Goal: Answer question/provide support: Share knowledge or assist other users

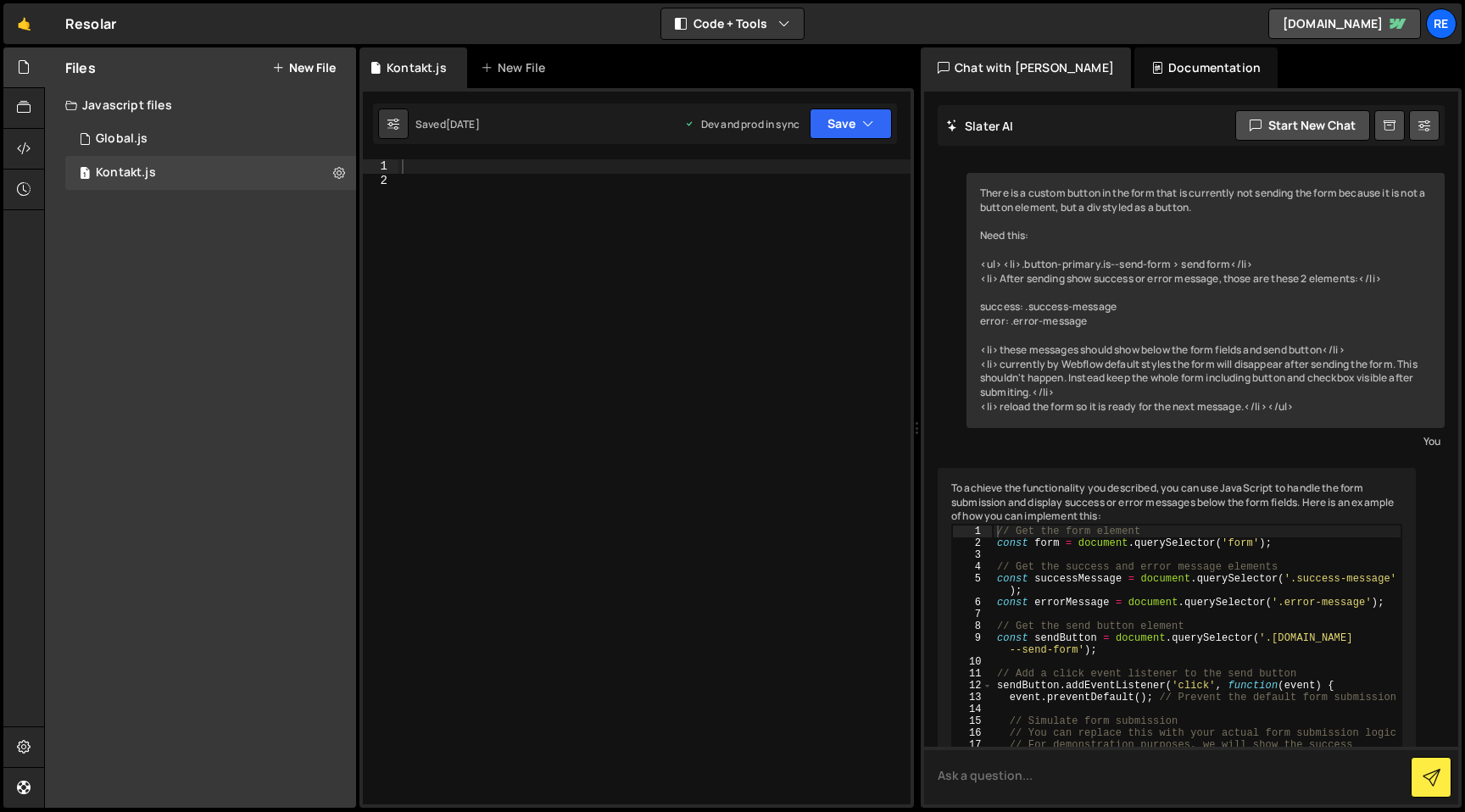
scroll to position [8970, 0]
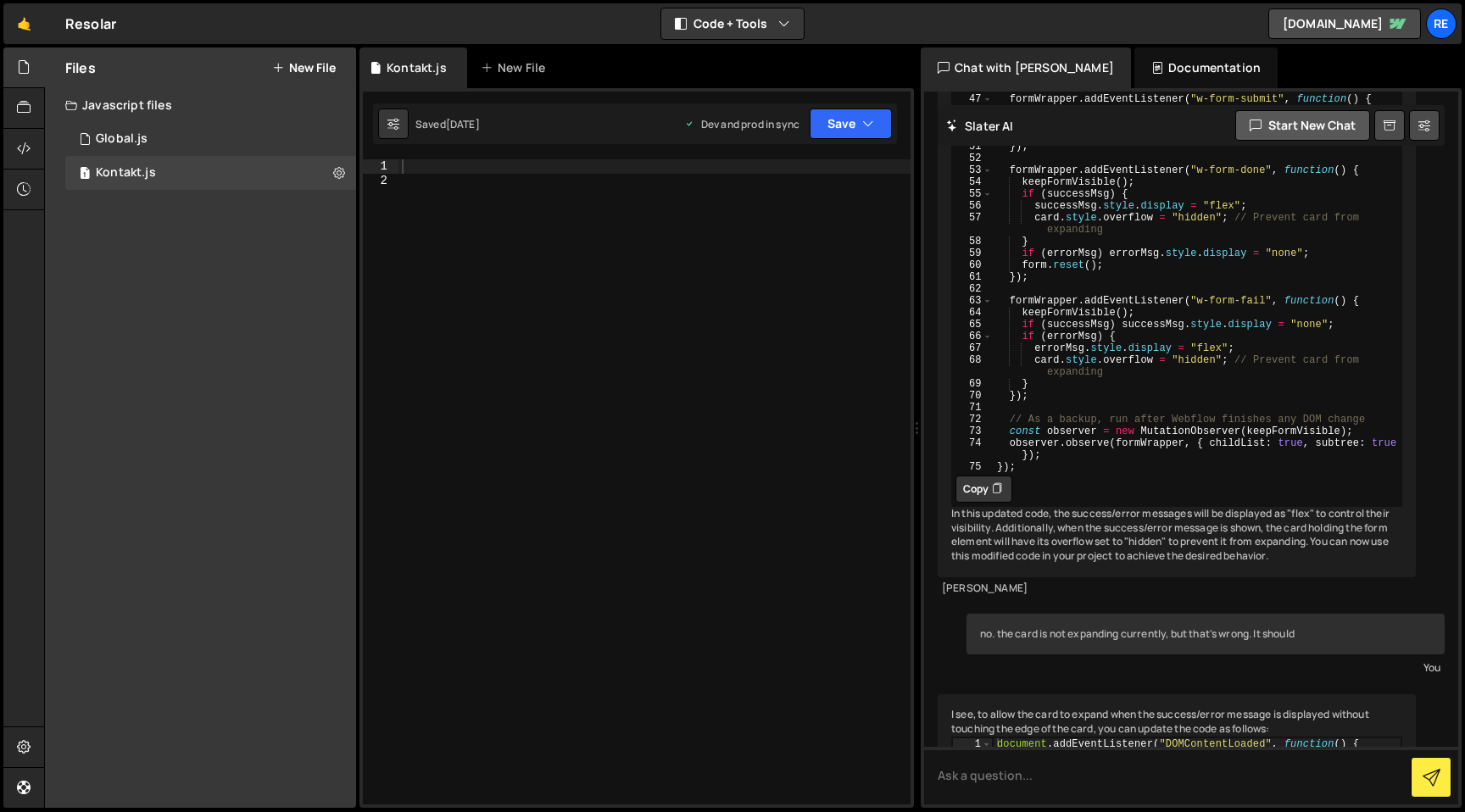
click at [1314, 122] on button "Start new chat" at bounding box center [1302, 125] width 135 height 30
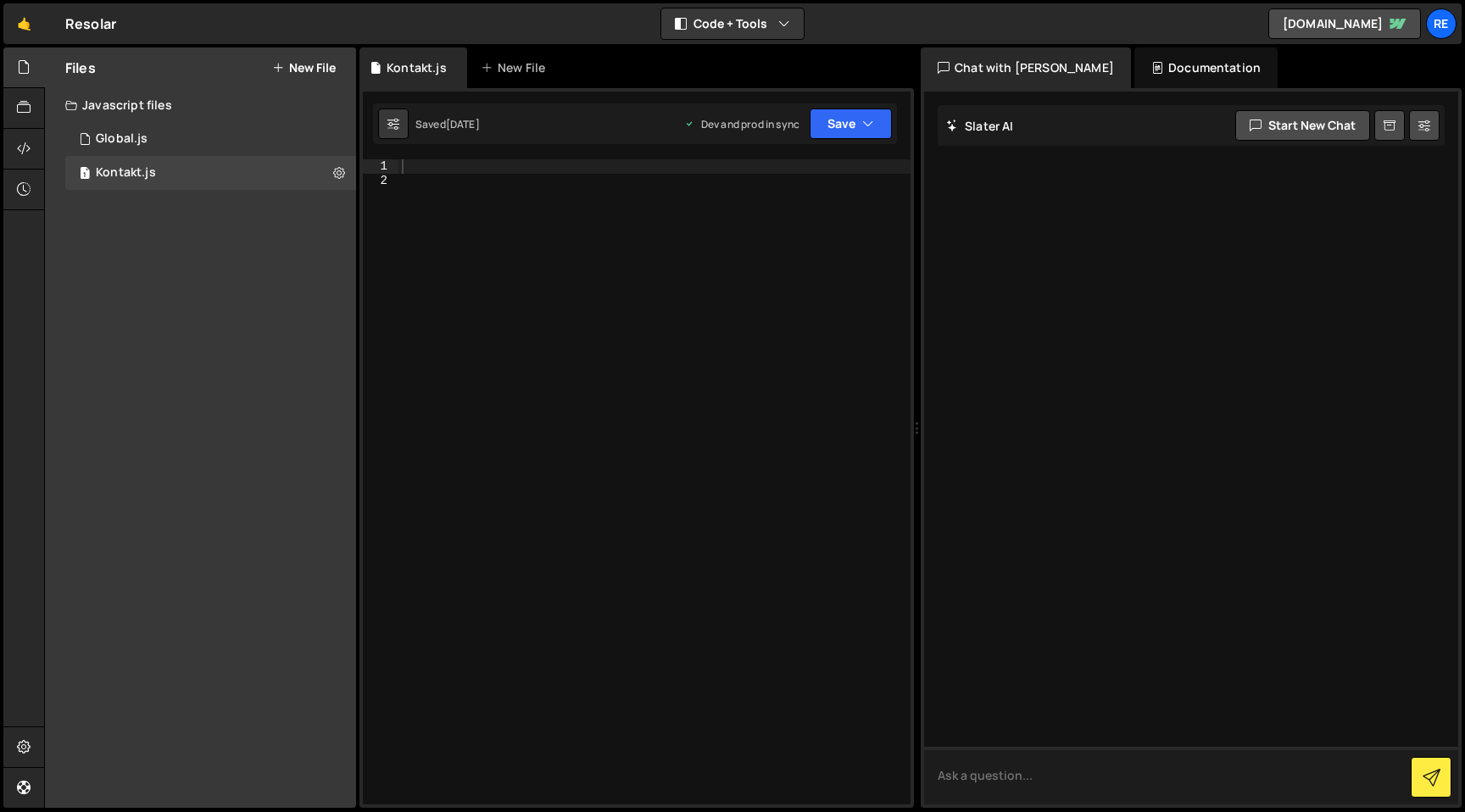
click at [1037, 774] on textarea at bounding box center [1191, 775] width 535 height 57
paste textarea "<script> document.addEventListener("DOMContentLoaded", function() { const eleme…"
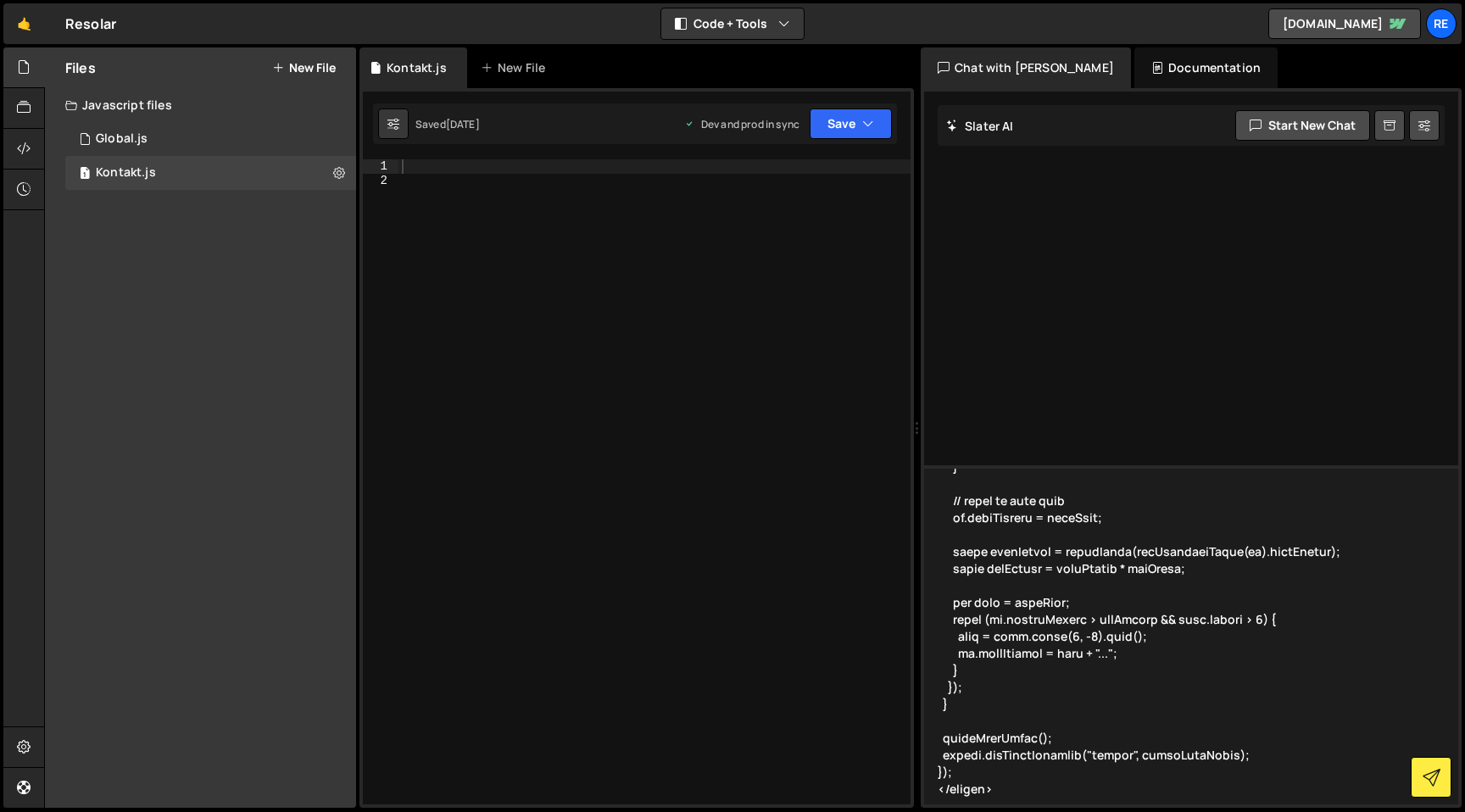
scroll to position [460, 0]
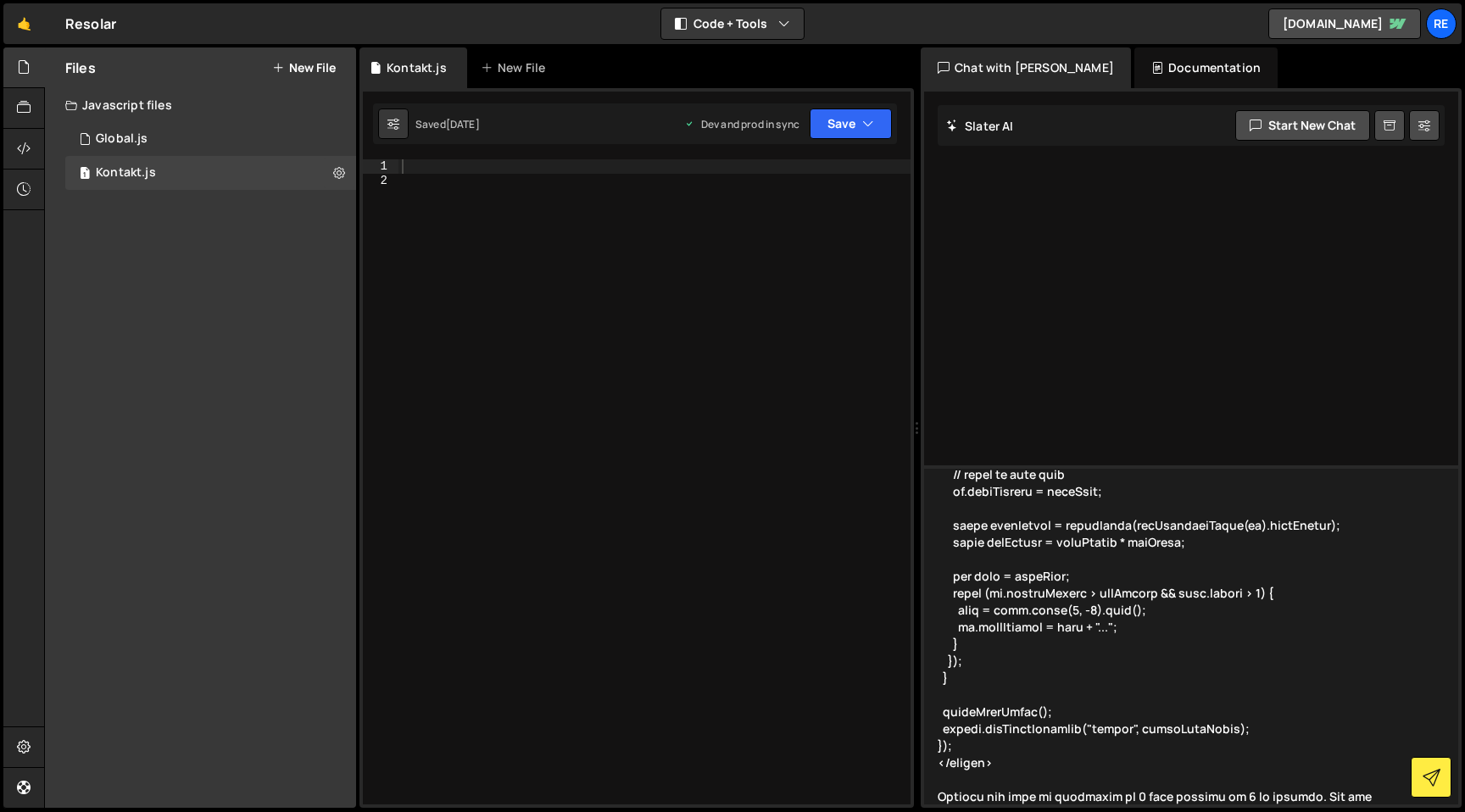
type textarea "this is the script that truncates the heading ib blog post card. <script> docum…"
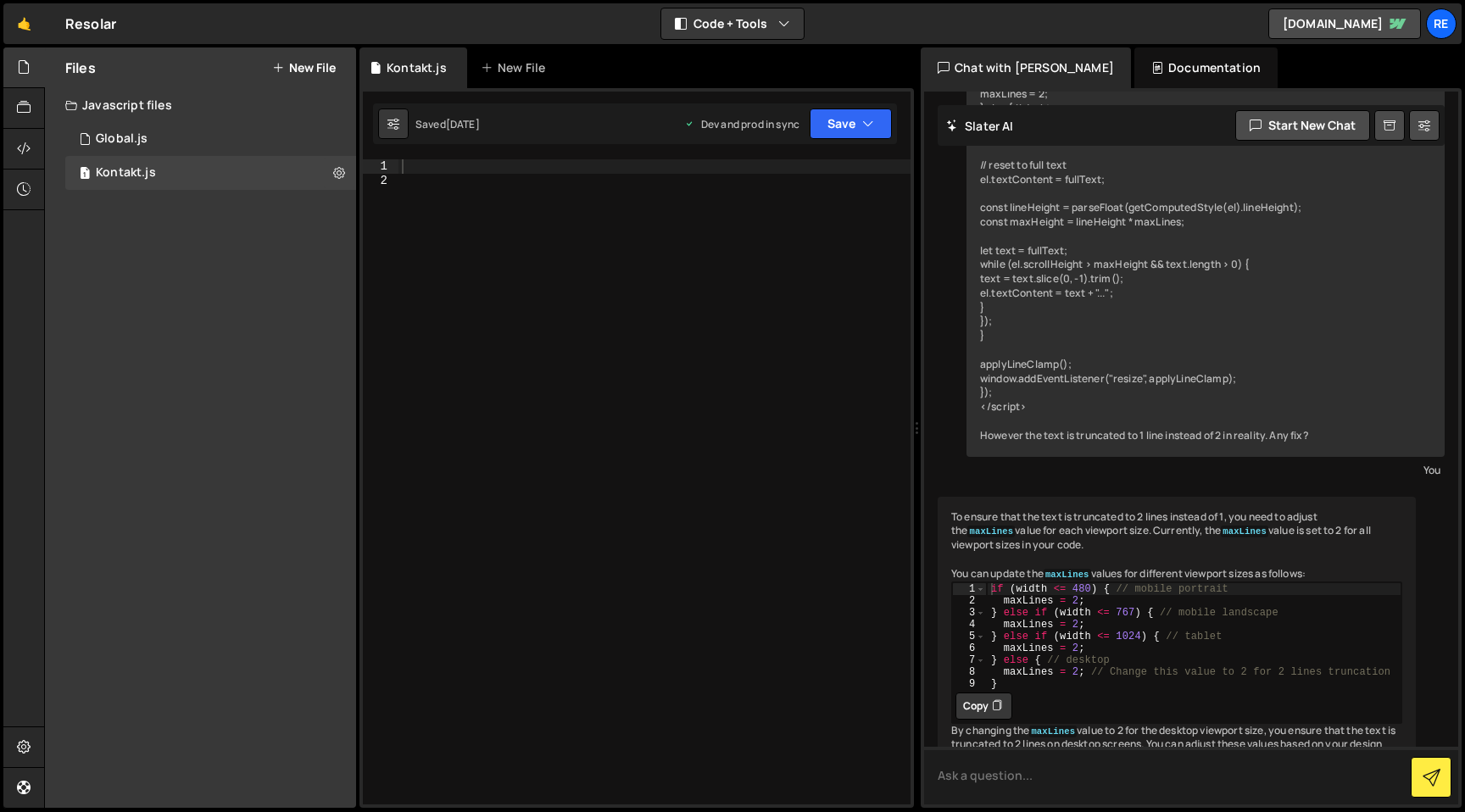
scroll to position [500, 0]
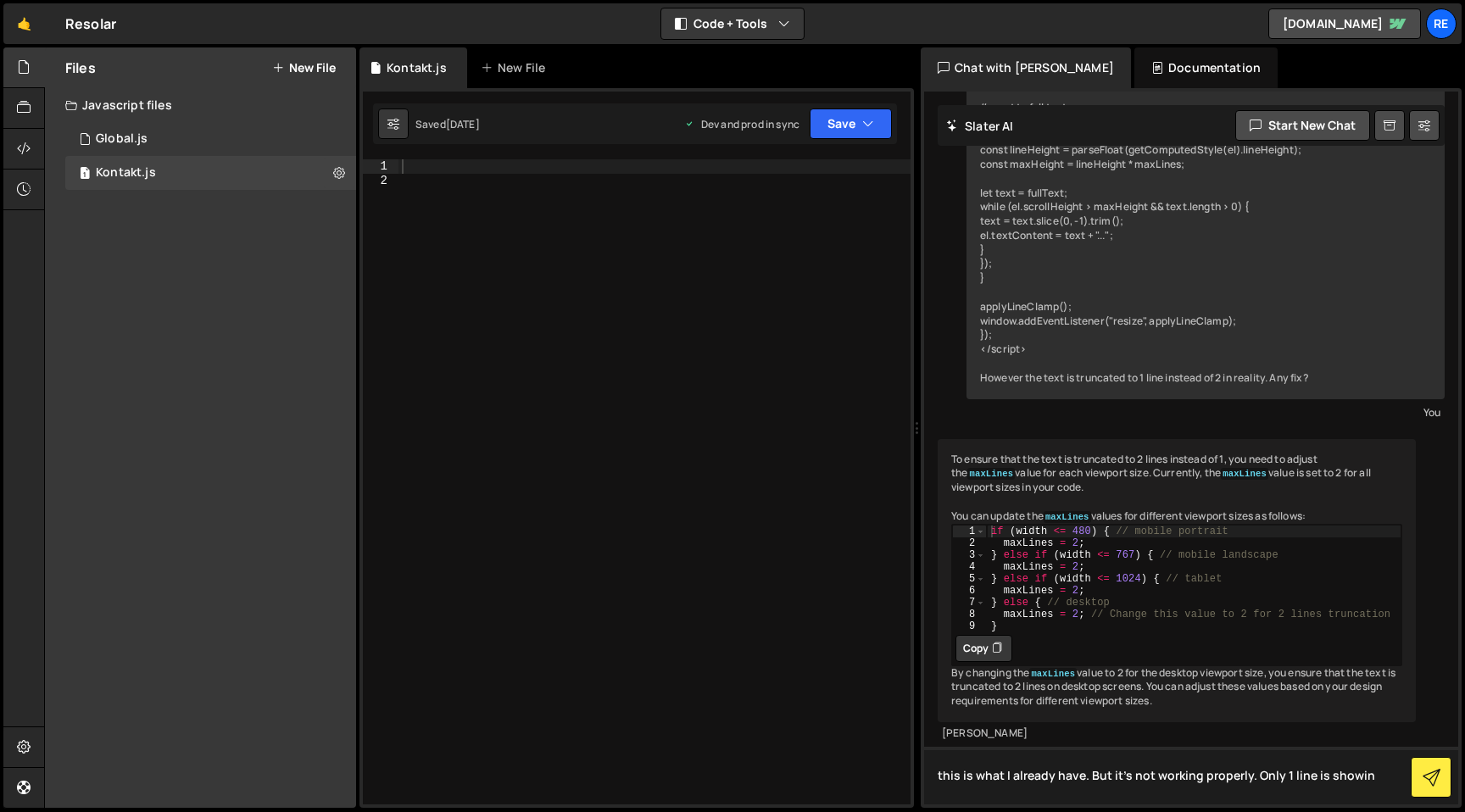
type textarea "this is what I already have. But it's not working properly. Only 1 line is show…"
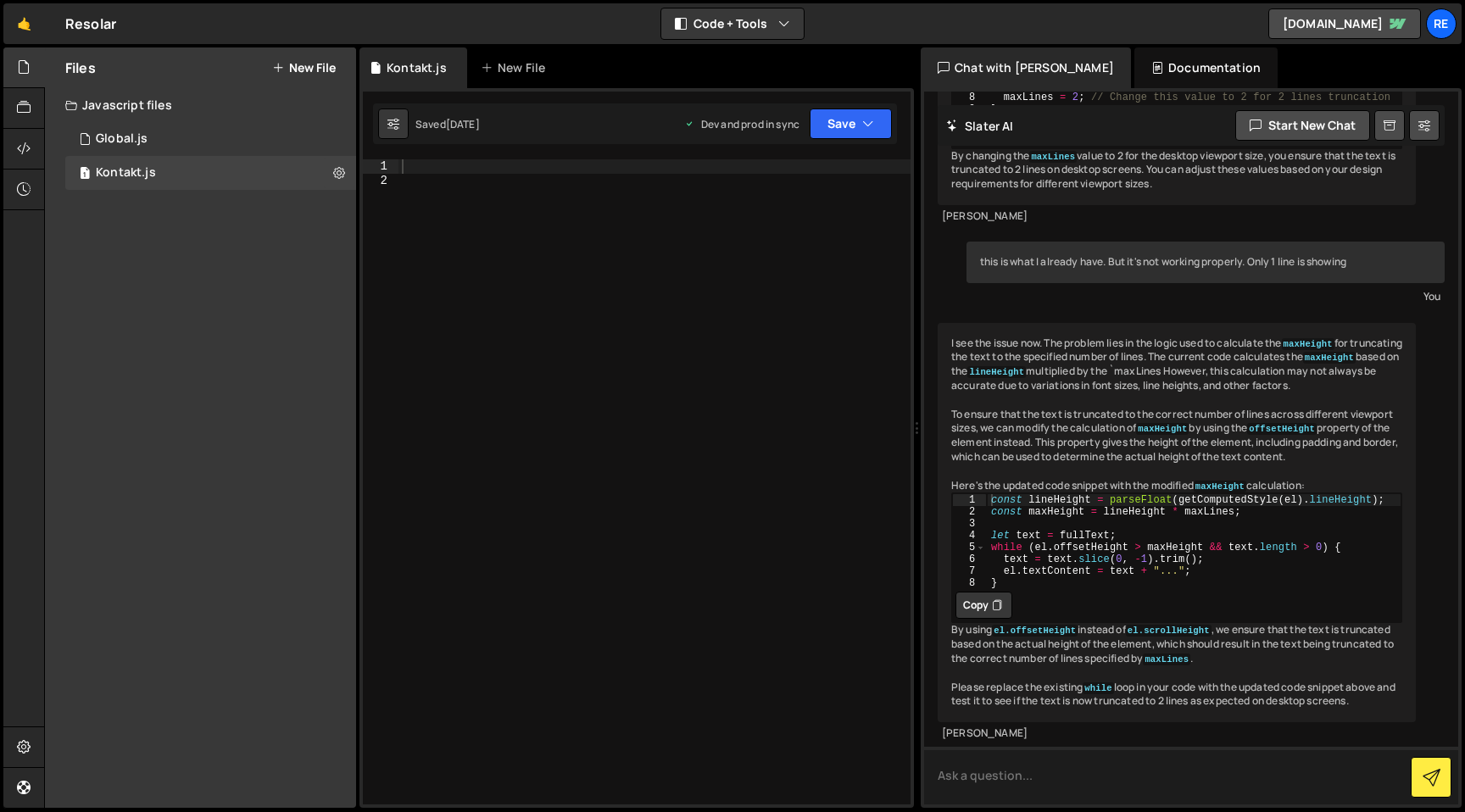
scroll to position [1061, 0]
click at [984, 591] on button "Copy" at bounding box center [984, 605] width 57 height 27
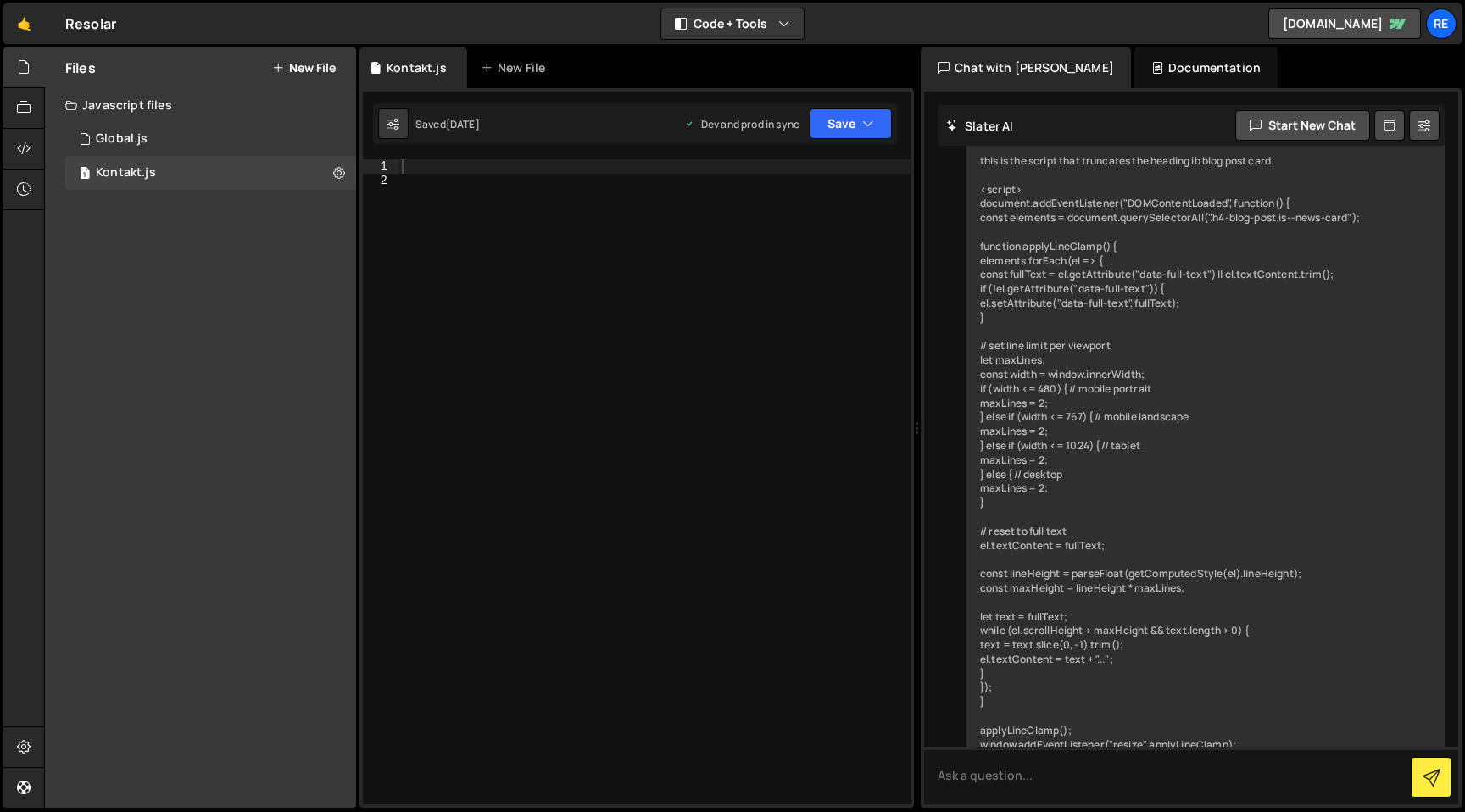
scroll to position [21, 0]
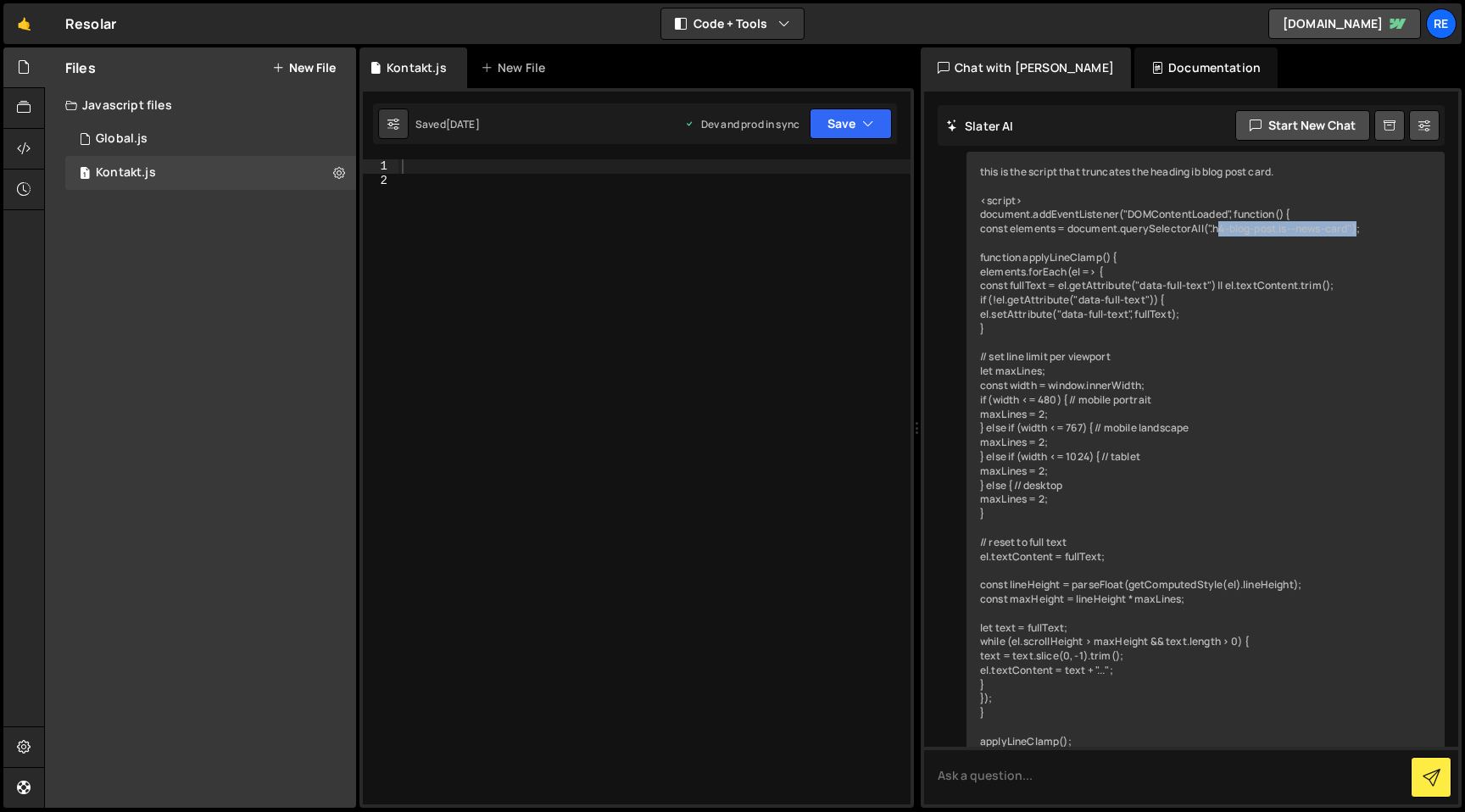
drag, startPoint x: 1215, startPoint y: 234, endPoint x: 1357, endPoint y: 232, distance: 142.0
click at [1357, 232] on div "this is the script that truncates the heading ib blog post card. <script> docum…" at bounding box center [1205, 493] width 478 height 682
copy div ".h4-blog-post.is--news-card"
click at [1292, 130] on button "Start new chat" at bounding box center [1302, 125] width 135 height 30
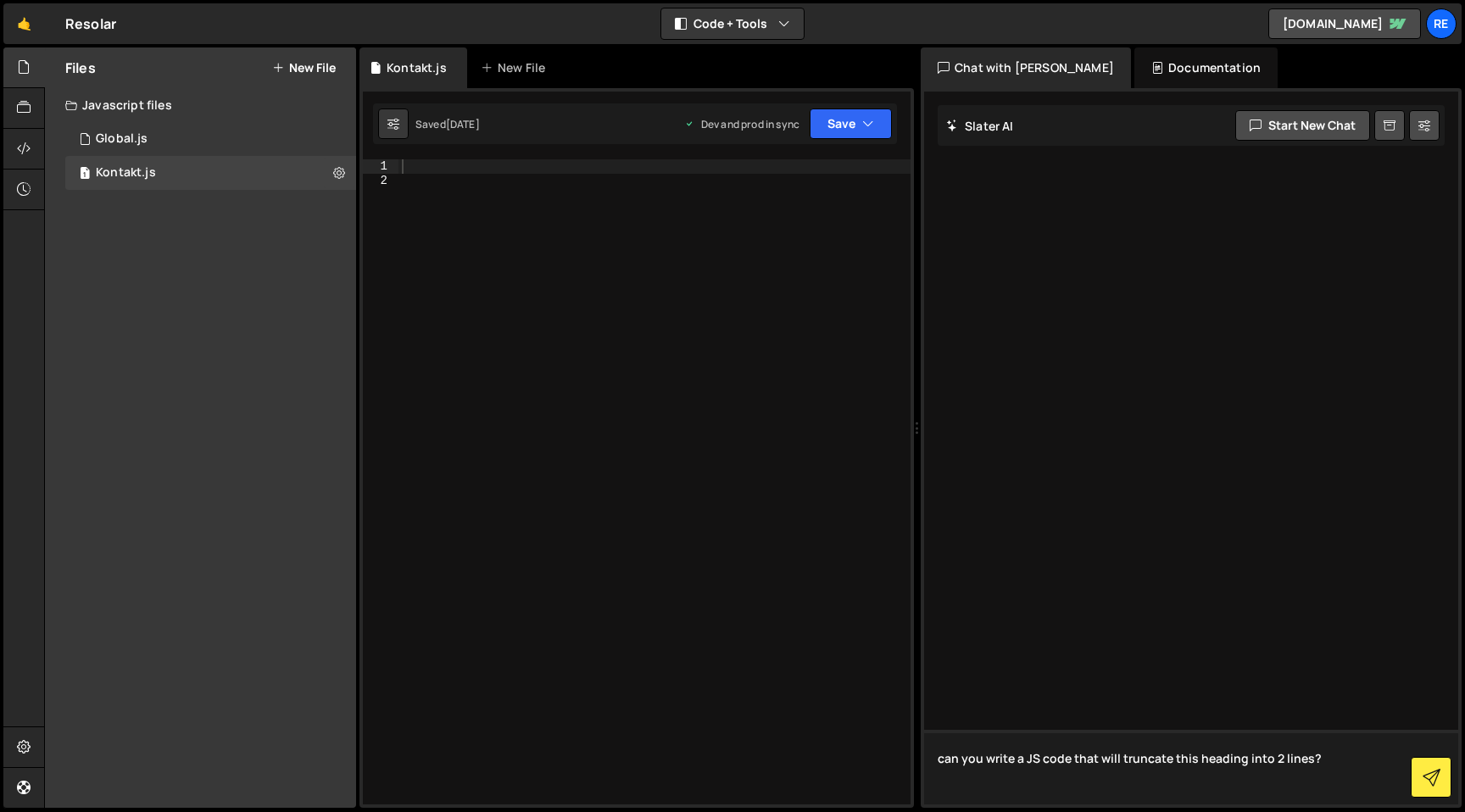
paste textarea ".h4-blog-post.is--news-card"
type textarea "can you write a JS code that will truncate this heading into 2 lines? .h4-blog-…"
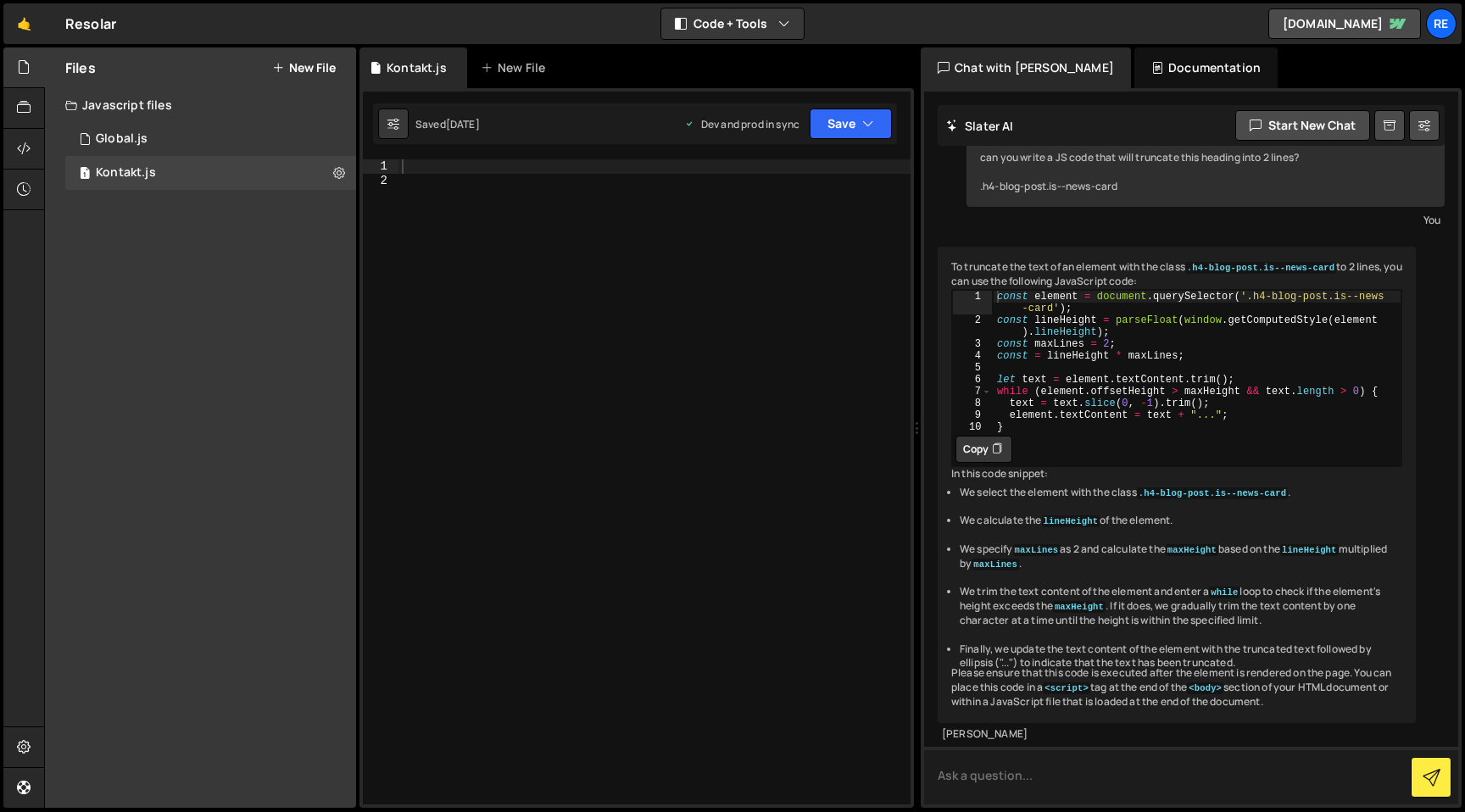
scroll to position [109, 0]
click at [1057, 765] on textarea at bounding box center [1191, 775] width 535 height 57
type textarea "does it also keep the last word uncut? If not please do so."
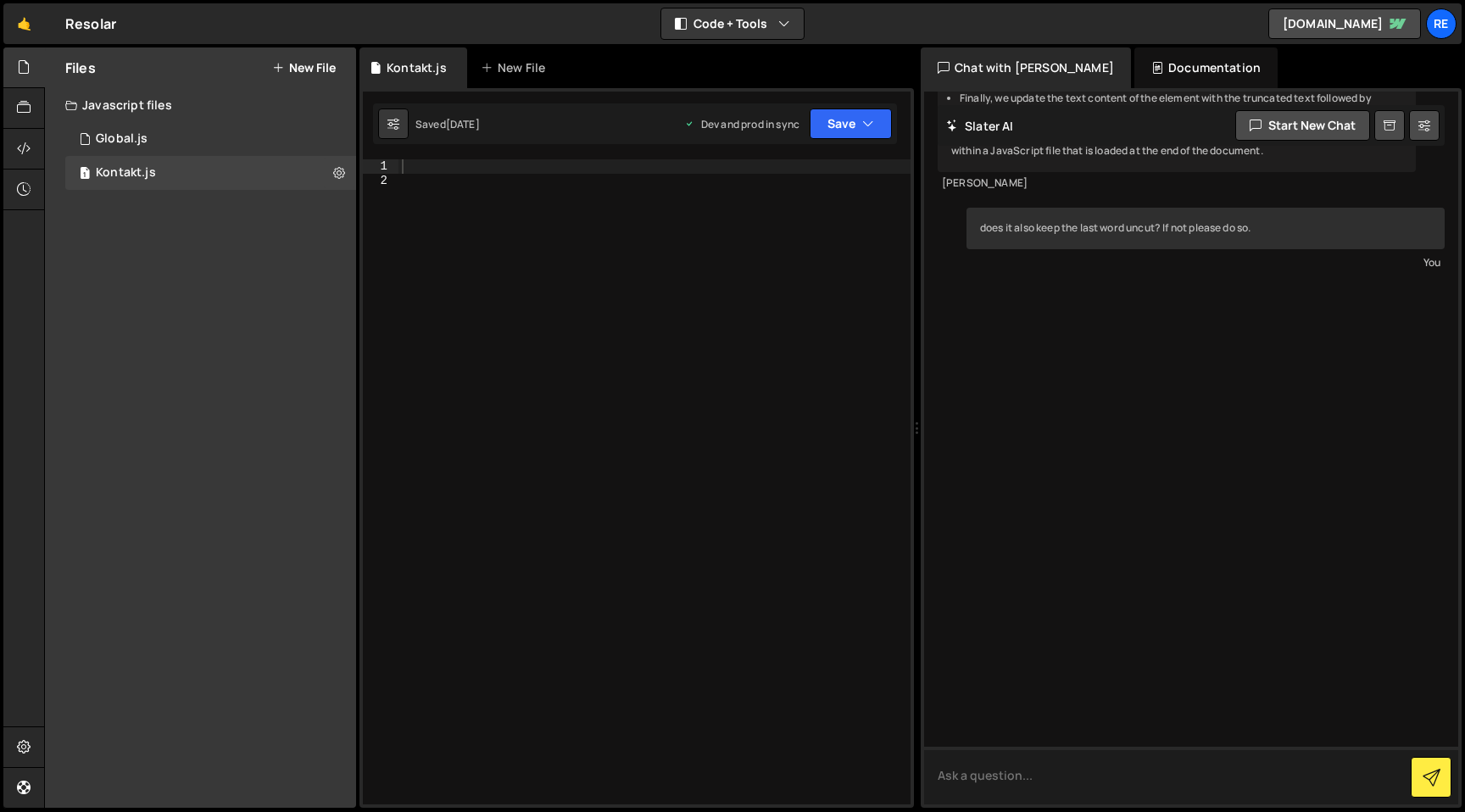
scroll to position [660, 0]
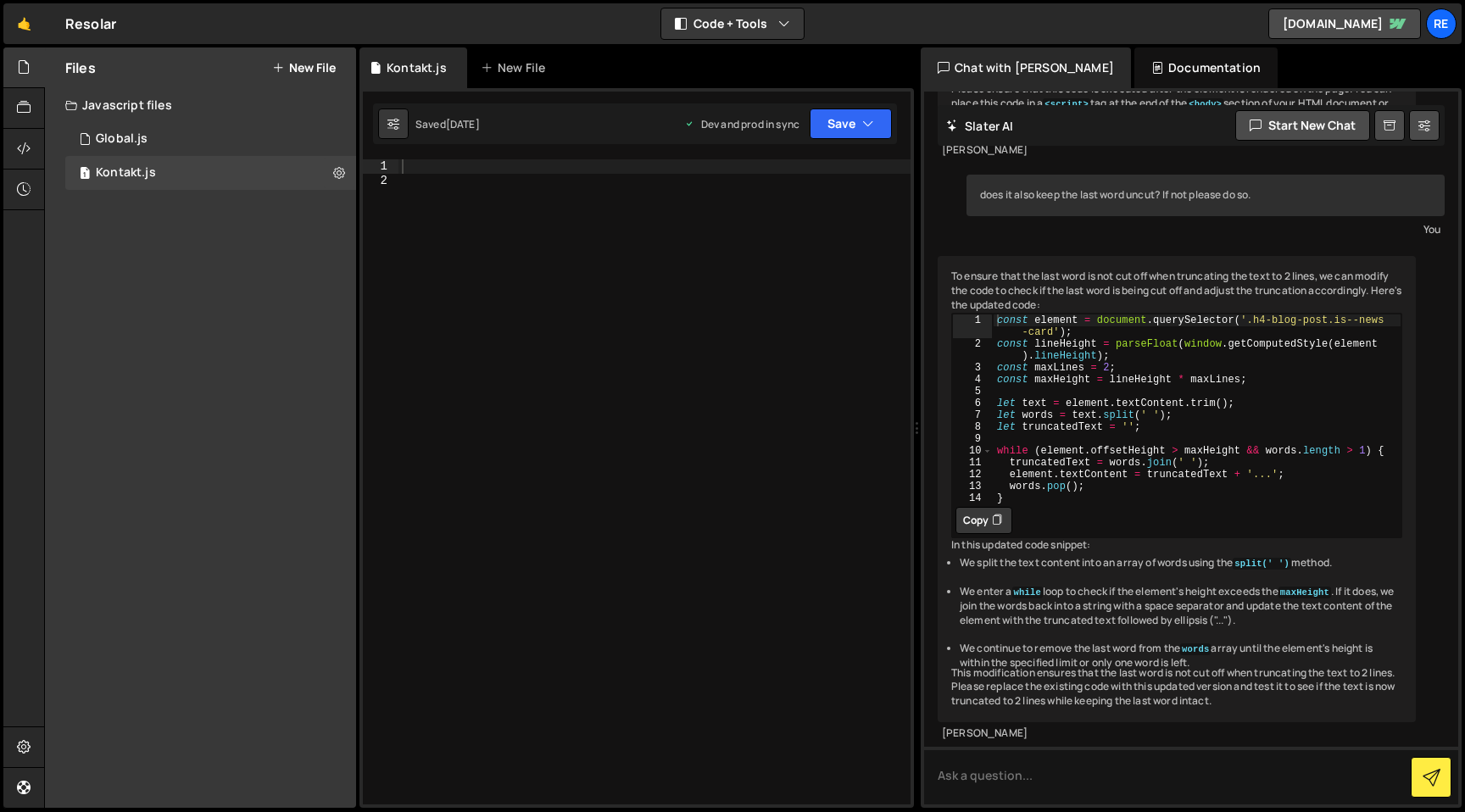
click at [991, 534] on button "Copy" at bounding box center [984, 520] width 57 height 27
click at [1110, 782] on textarea at bounding box center [1191, 775] width 535 height 57
type textarea "it doesn't truncate anything"
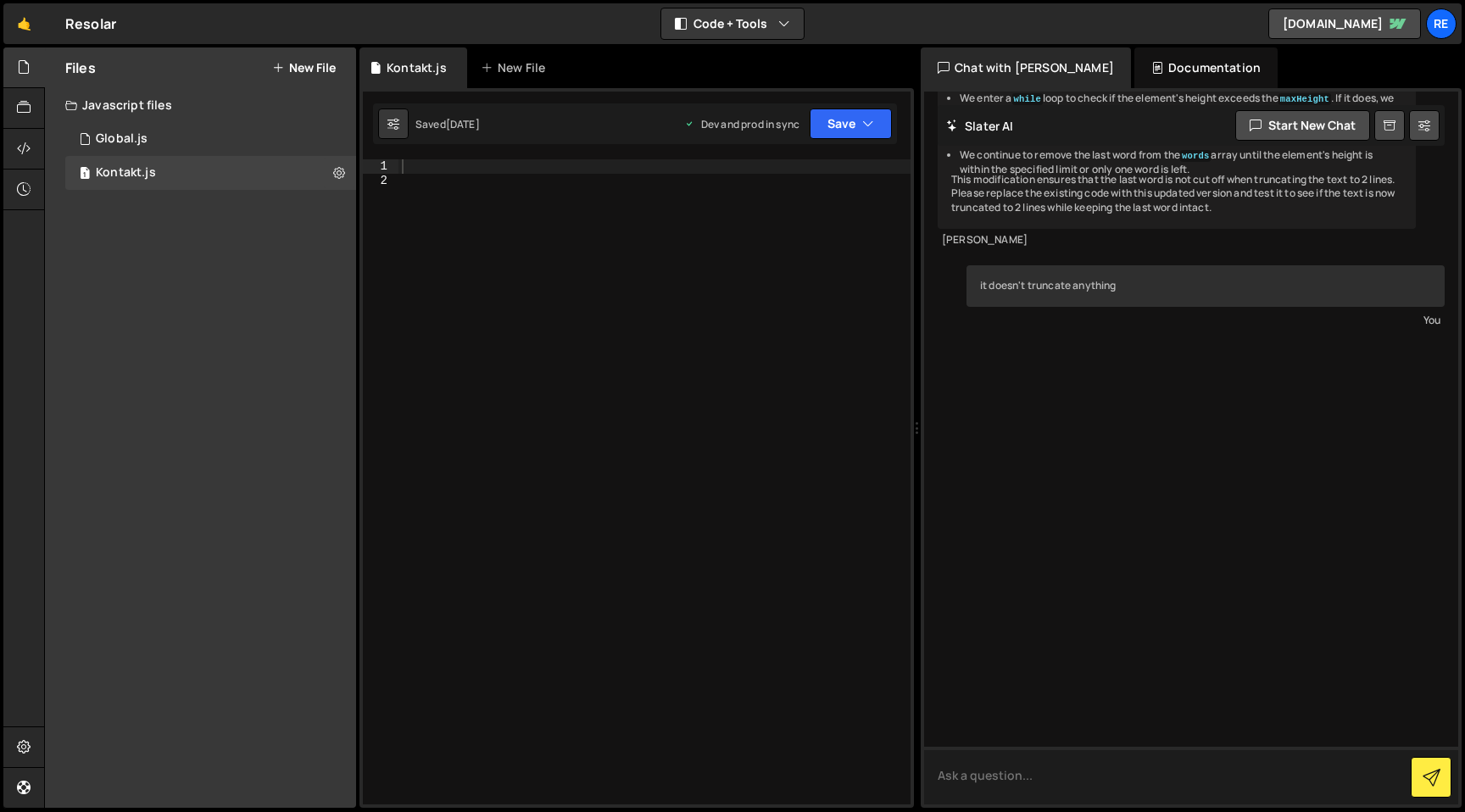
scroll to position [1287, 0]
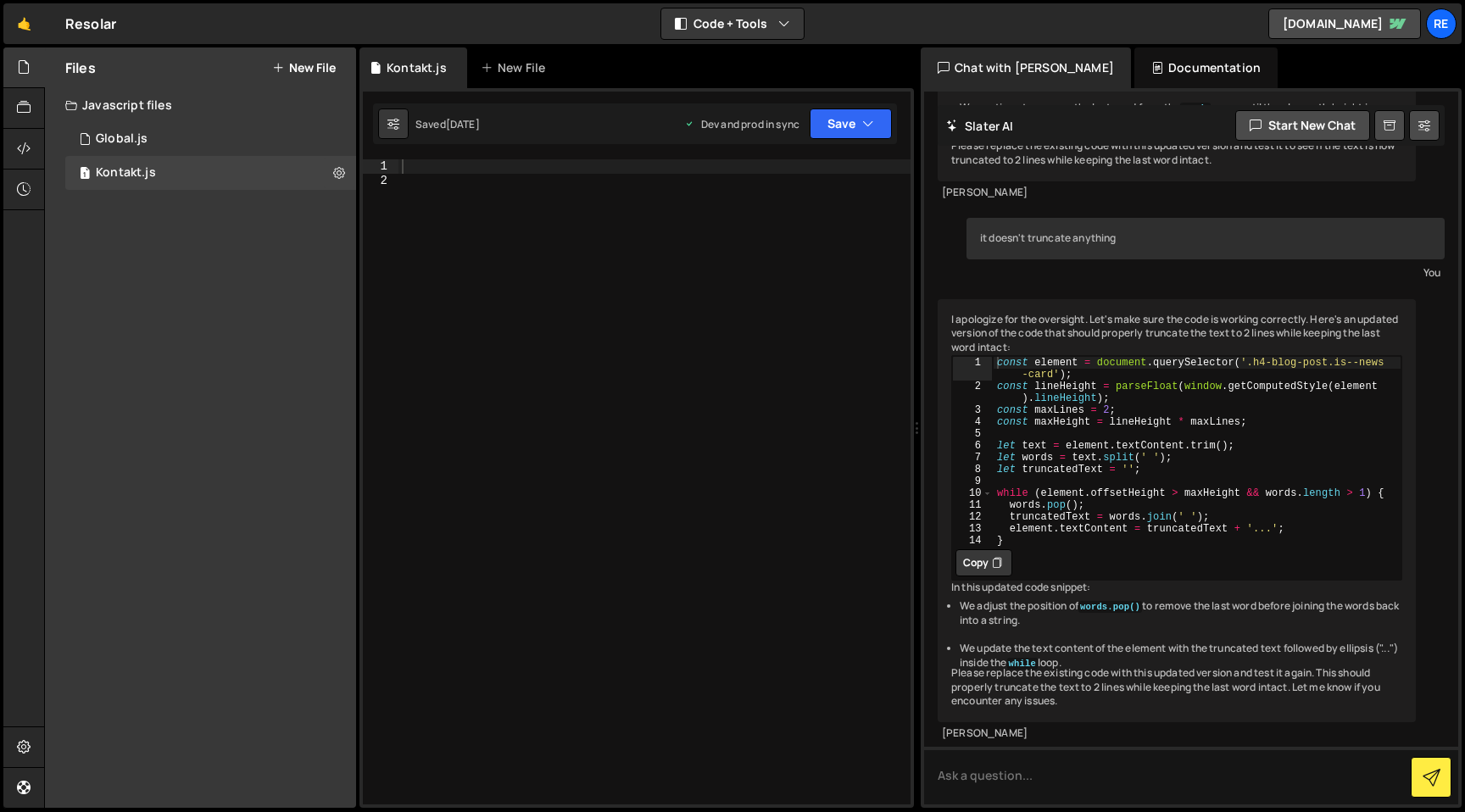
click at [1007, 576] on button "Copy" at bounding box center [984, 563] width 57 height 27
click at [988, 576] on button "Copy" at bounding box center [984, 563] width 57 height 27
click at [1010, 773] on textarea at bounding box center [1191, 775] width 535 height 57
type textarea "it looks like the exact same code as before"
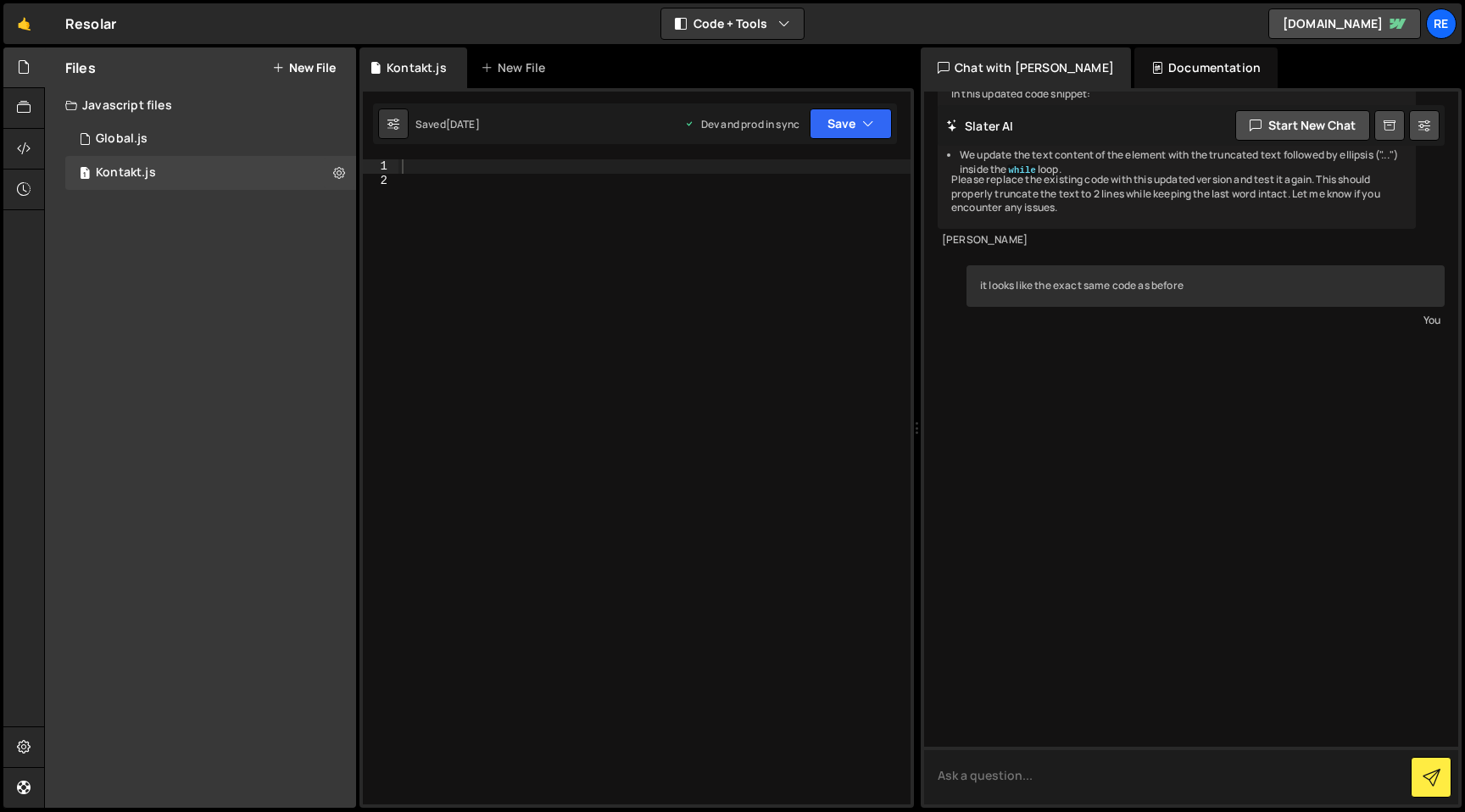
scroll to position [1885, 0]
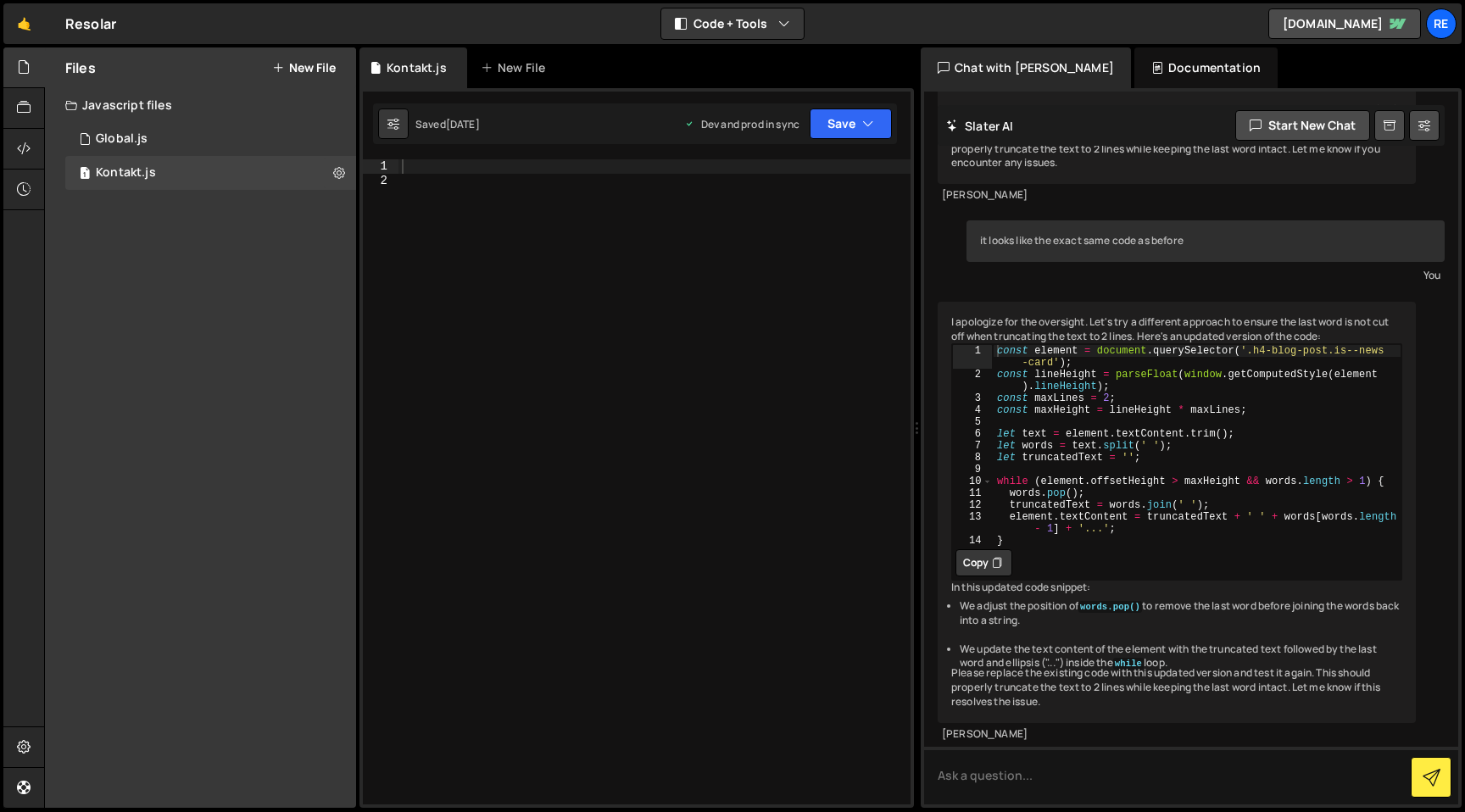
click at [988, 576] on button "Copy" at bounding box center [984, 563] width 57 height 27
click at [998, 571] on icon at bounding box center [997, 562] width 10 height 17
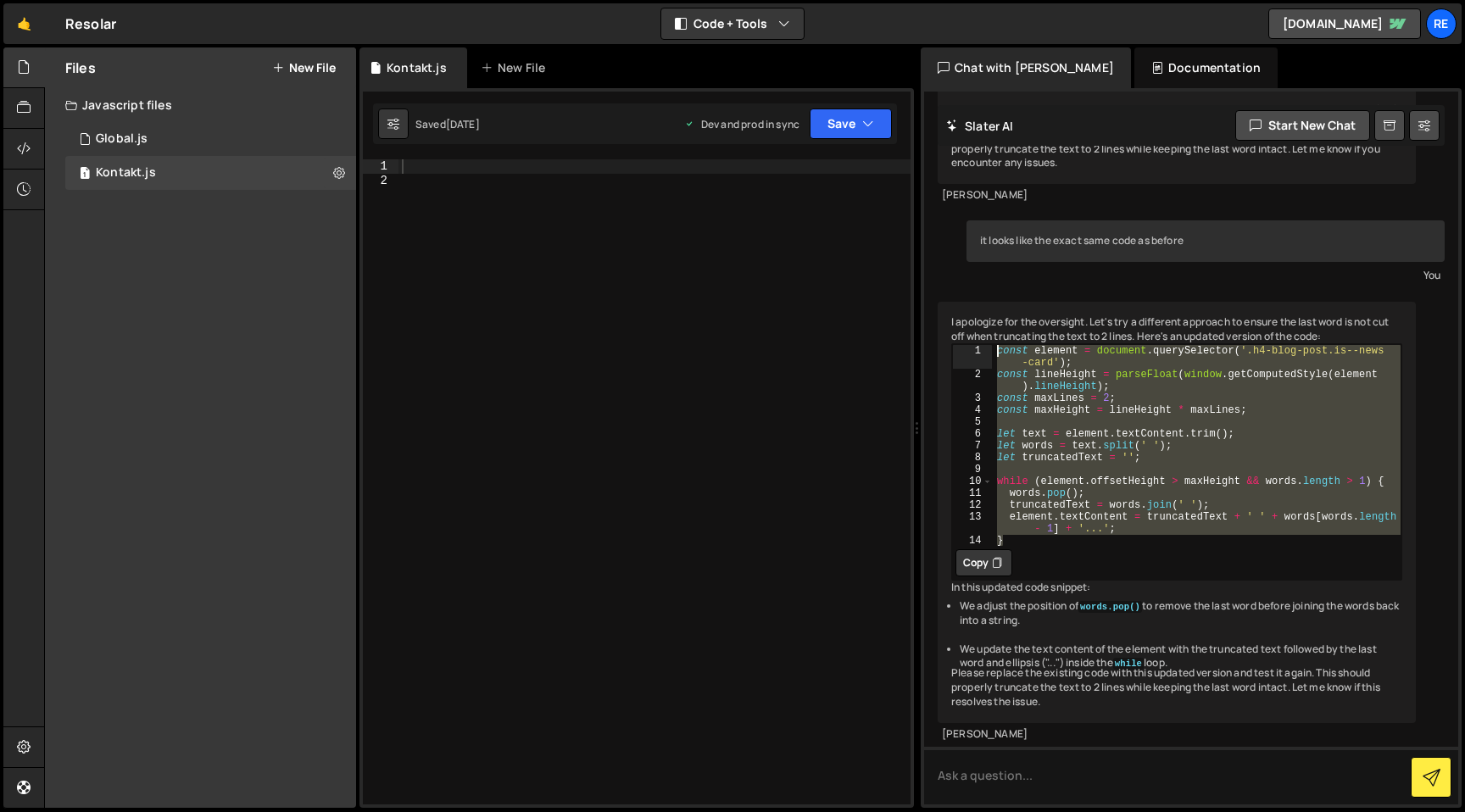
drag, startPoint x: 1023, startPoint y: 515, endPoint x: 983, endPoint y: 318, distance: 201.0
click at [983, 344] on div "} 1 2 3 4 5 6 7 8 9 10 11 12 13 14 const element = document . querySelector ( '…" at bounding box center [1176, 445] width 450 height 202
click at [1218, 481] on div "const element = document . querySelector ( '.h4-blog-post.is--news -card' ) ; c…" at bounding box center [1197, 445] width 408 height 202
type textarea "truncatedText = words.join(' ');"
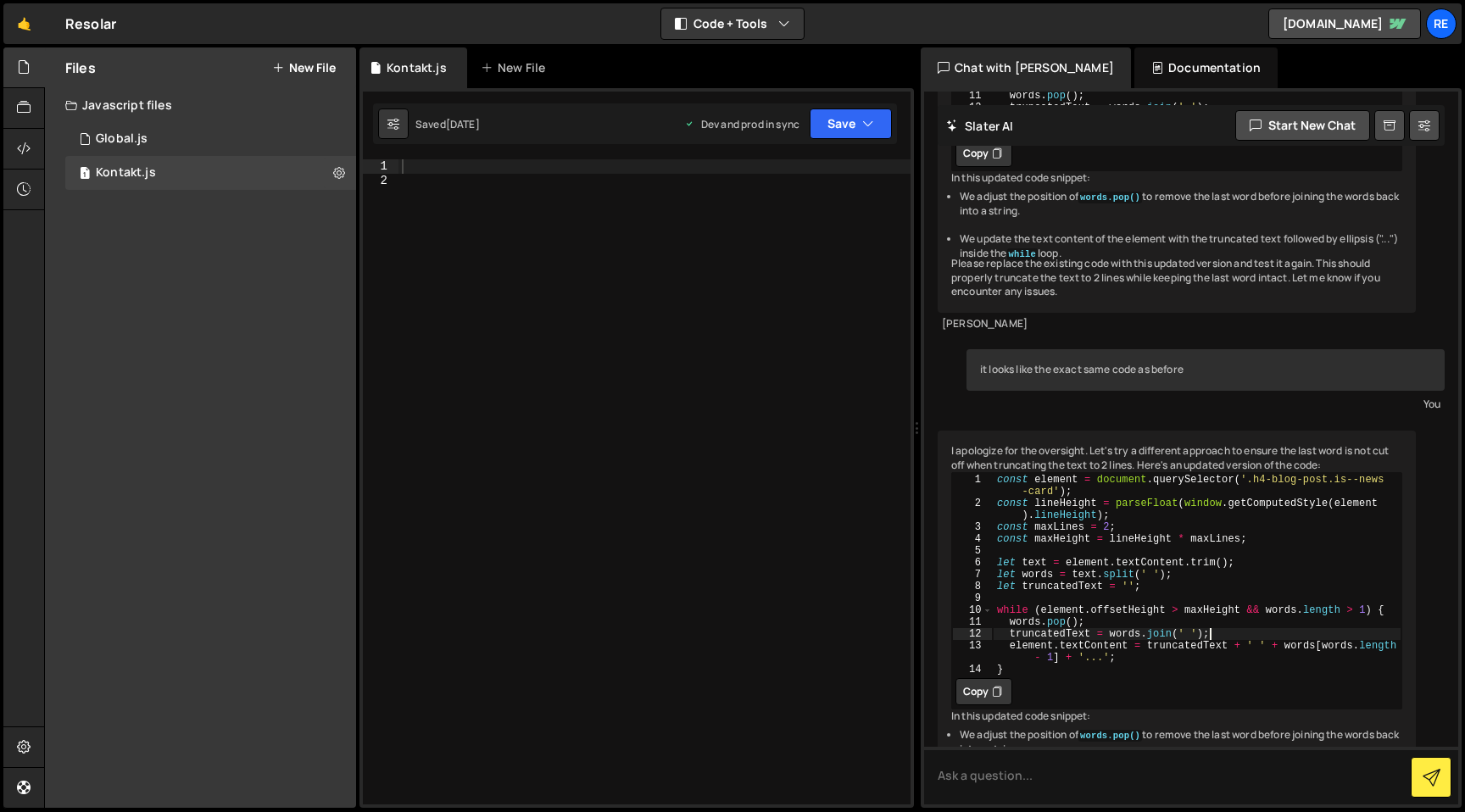
scroll to position [1389, 0]
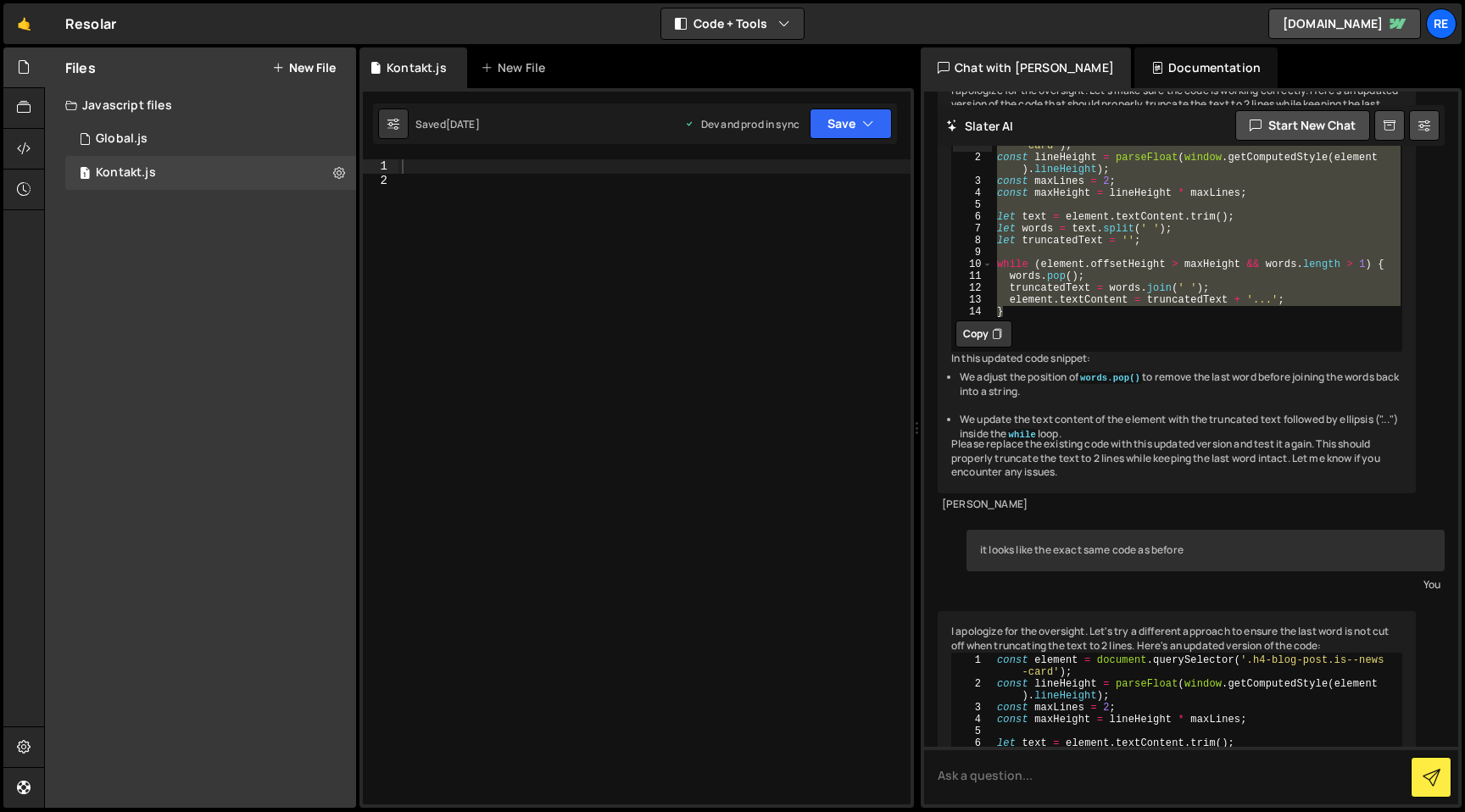
drag, startPoint x: 1015, startPoint y: 473, endPoint x: 972, endPoint y: 291, distance: 187.0
click at [972, 291] on div "} 1 2 3 4 5 6 7 8 9 10 11 12 13 14 const element = document . querySelector ( '…" at bounding box center [1176, 222] width 450 height 189
type textarea "const element = document.querySelector('.h4-blog-post.is--news-card'); const li…"
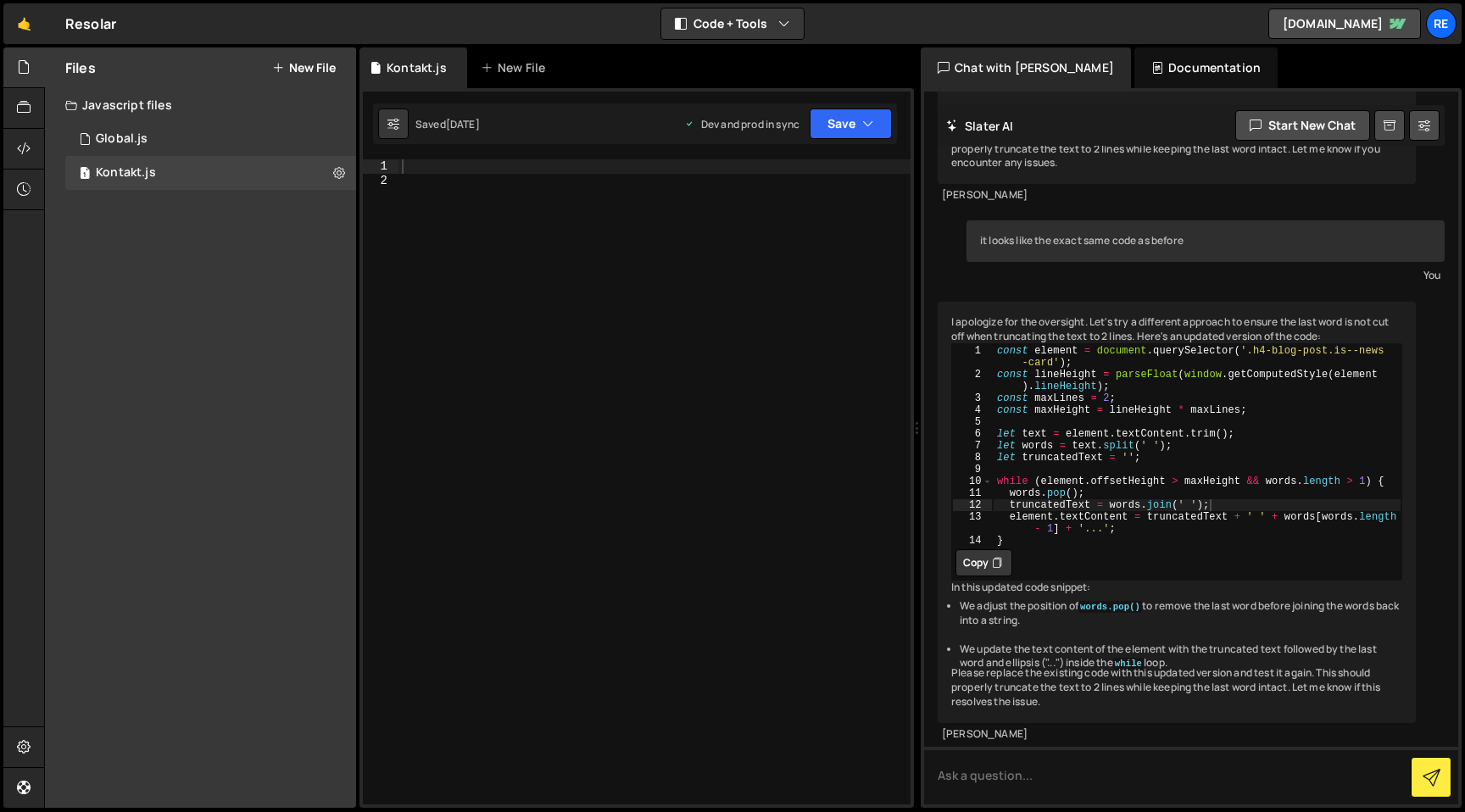
scroll to position [1946, 0]
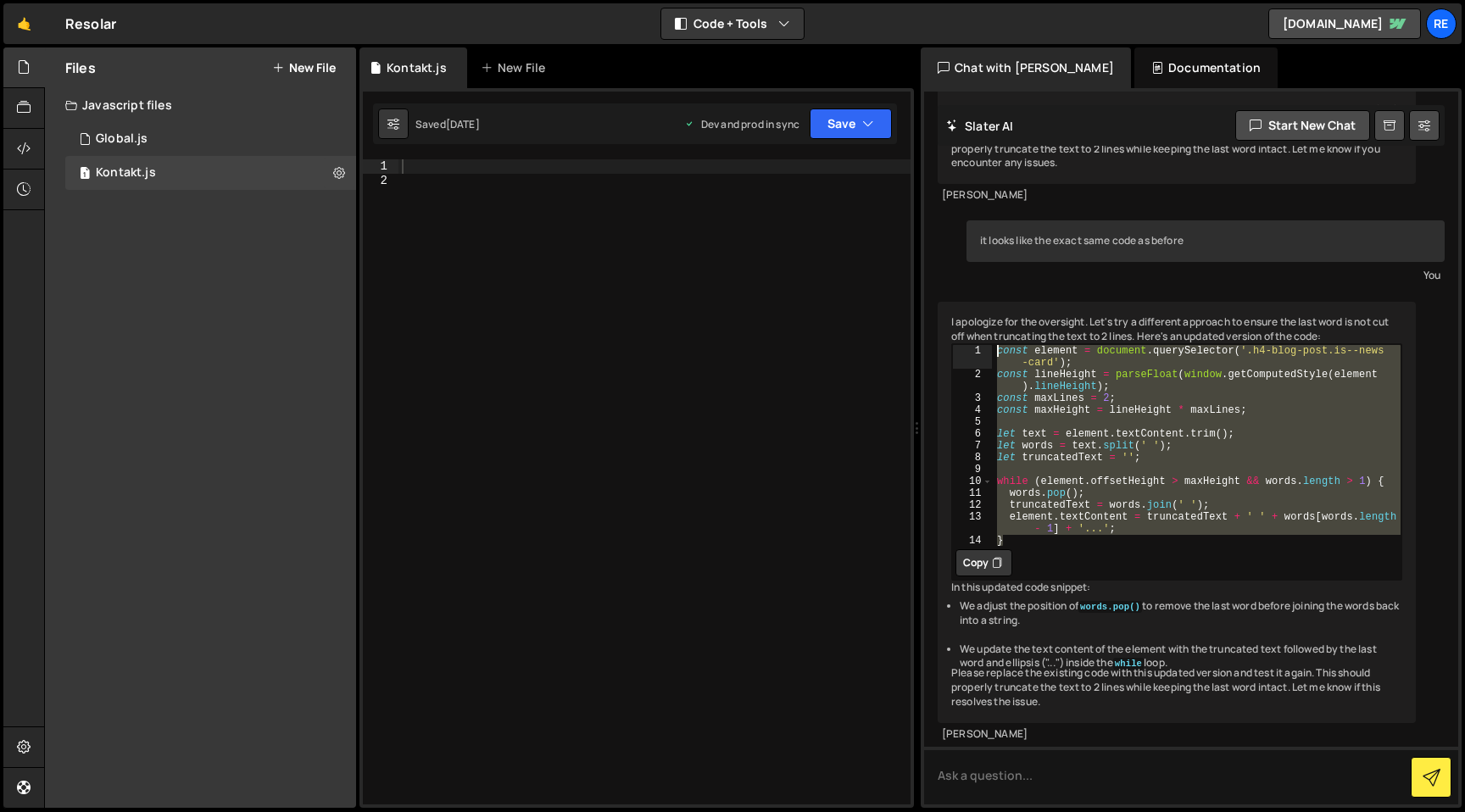
drag, startPoint x: 1018, startPoint y: 526, endPoint x: 975, endPoint y: 333, distance: 197.7
click at [975, 344] on div "} 1 2 3 4 5 6 7 8 9 10 11 12 13 14 const element = document . querySelector ( '…" at bounding box center [1176, 445] width 450 height 202
type textarea "const element = document.querySelector('.h4-blog-post.is--news-card'); const li…"
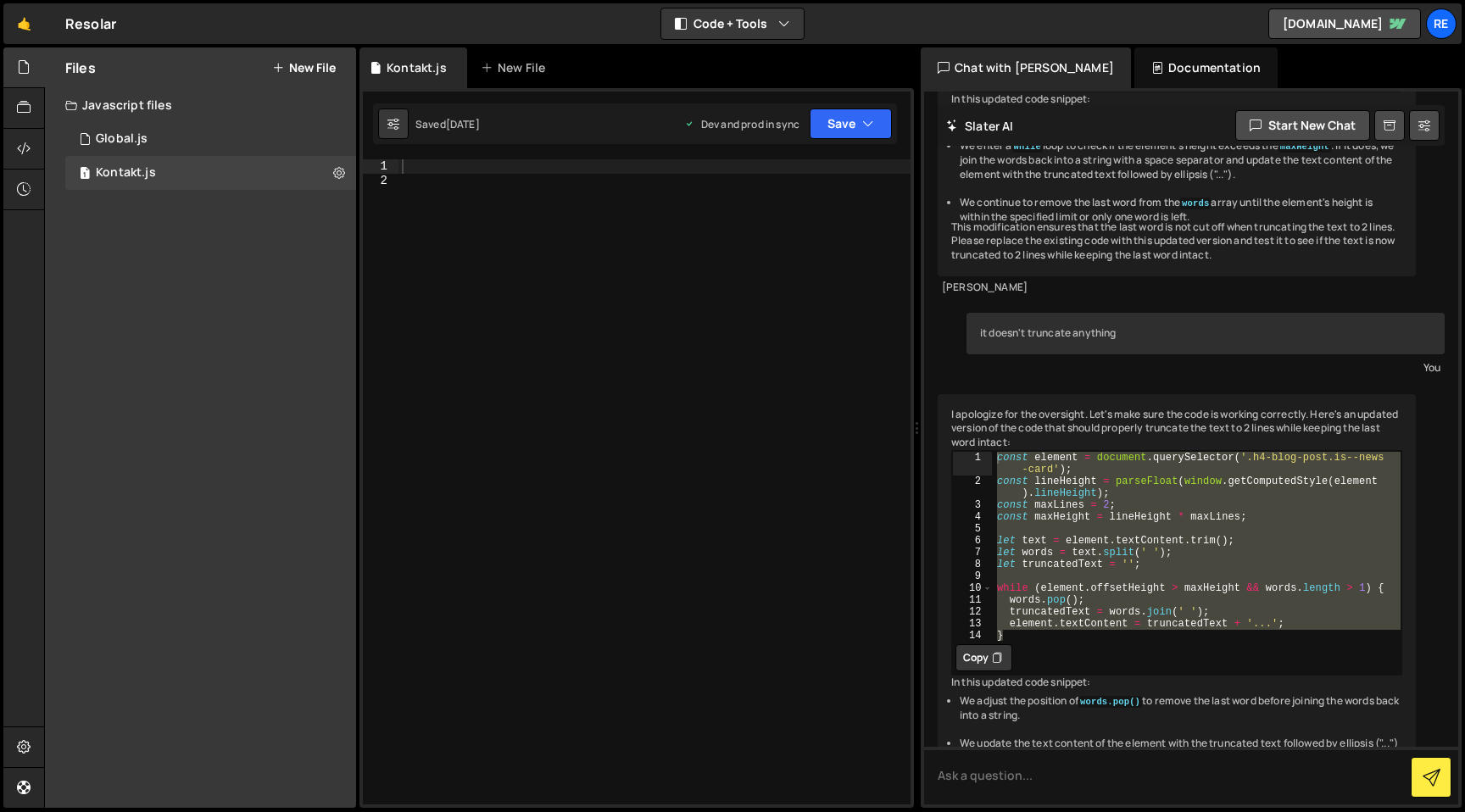
scroll to position [0, 0]
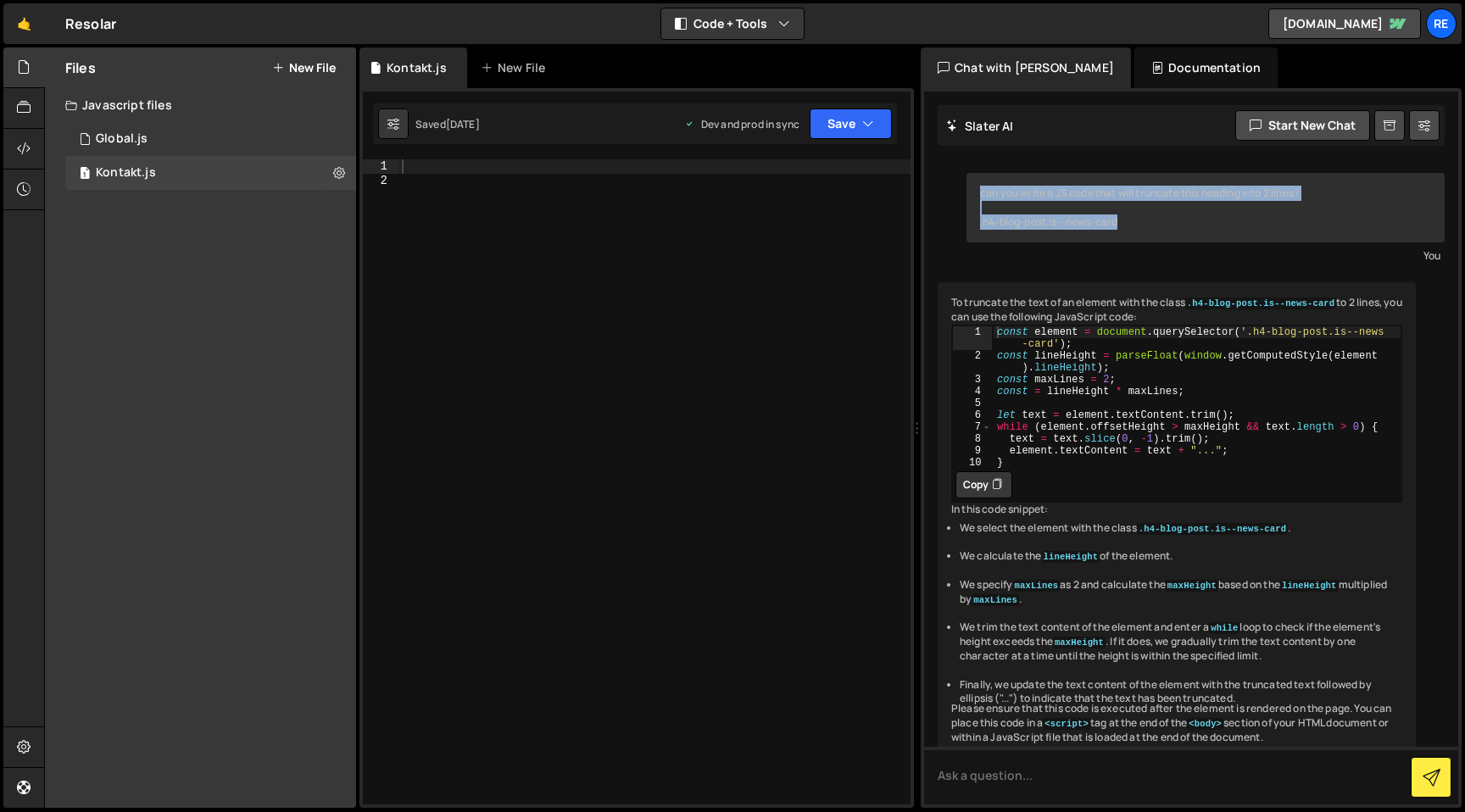
drag, startPoint x: 1145, startPoint y: 225, endPoint x: 959, endPoint y: 188, distance: 189.6
click at [959, 188] on div "can you write a JS code that will truncate this heading into 2 lines? .h4-blog-…" at bounding box center [1191, 448] width 535 height 713
copy div "can you write a JS code that will truncate this heading into 2 lines? .h4-blog-…"
